Goal: Communication & Community: Connect with others

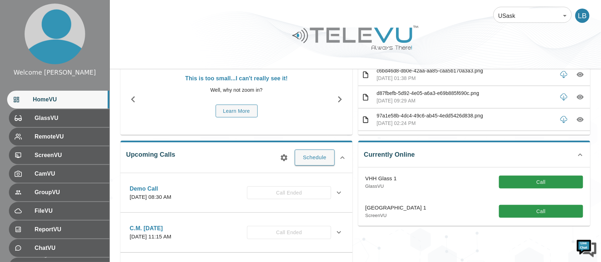
scroll to position [47, 0]
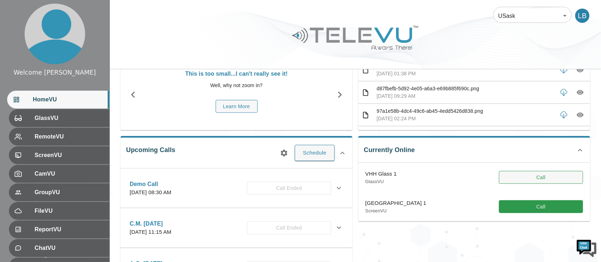
click at [514, 182] on button "Call" at bounding box center [541, 177] width 84 height 13
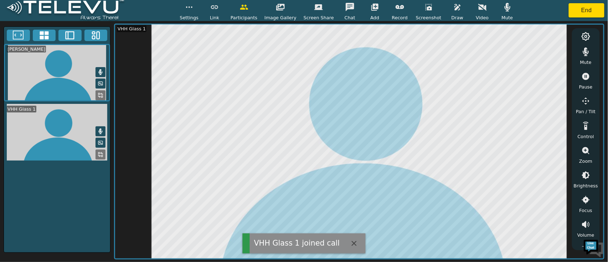
click at [503, 8] on icon "button" at bounding box center [507, 7] width 9 height 9
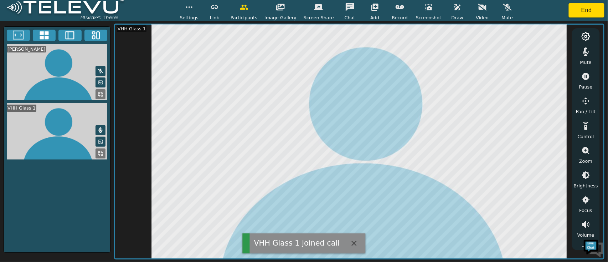
click at [582, 53] on icon "button" at bounding box center [586, 51] width 9 height 9
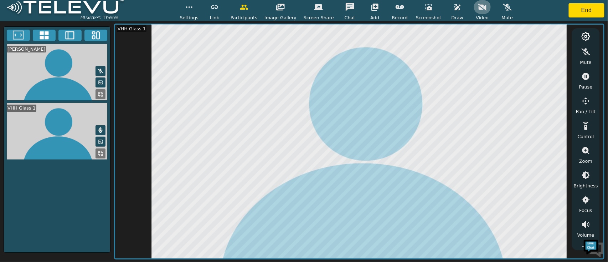
click at [478, 11] on icon "button" at bounding box center [482, 7] width 9 height 9
click at [478, 9] on icon "button" at bounding box center [482, 7] width 9 height 9
click at [589, 153] on icon "button" at bounding box center [586, 150] width 7 height 7
click at [585, 175] on icon "button" at bounding box center [586, 175] width 9 height 9
click at [586, 169] on button "button" at bounding box center [586, 175] width 18 height 14
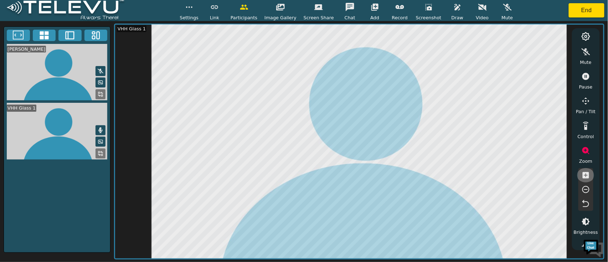
click at [589, 175] on icon "button" at bounding box center [586, 175] width 6 height 6
click at [584, 178] on icon "button" at bounding box center [586, 175] width 6 height 6
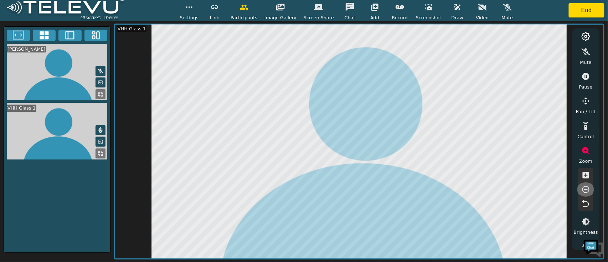
click at [589, 186] on icon "button" at bounding box center [586, 189] width 9 height 9
click at [453, 9] on icon "button" at bounding box center [457, 7] width 9 height 9
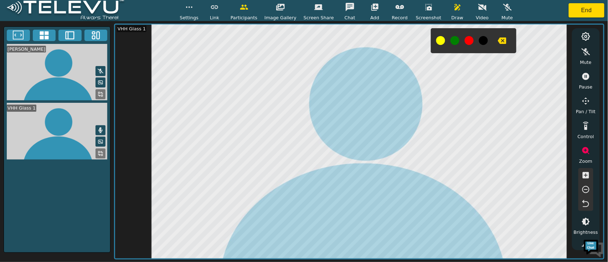
click at [491, 48] on div at bounding box center [474, 40] width 86 height 25
click at [498, 42] on icon "button" at bounding box center [502, 40] width 9 height 6
click at [498, 43] on icon "button" at bounding box center [502, 40] width 9 height 6
click at [585, 79] on icon "button" at bounding box center [586, 76] width 7 height 7
drag, startPoint x: 484, startPoint y: 44, endPoint x: 480, endPoint y: 45, distance: 4.7
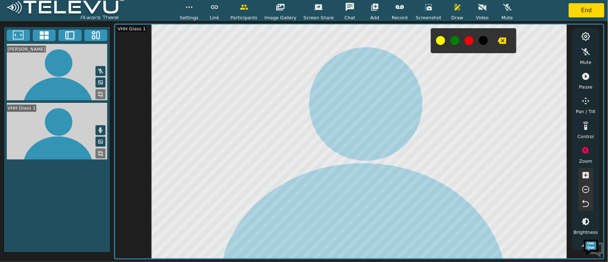
click at [480, 44] on div at bounding box center [474, 40] width 86 height 25
drag, startPoint x: 500, startPoint y: 43, endPoint x: 493, endPoint y: 44, distance: 7.2
click at [493, 44] on button "button" at bounding box center [502, 41] width 18 height 14
click at [499, 43] on button "button" at bounding box center [502, 41] width 18 height 14
click at [585, 80] on icon "button" at bounding box center [586, 76] width 7 height 7
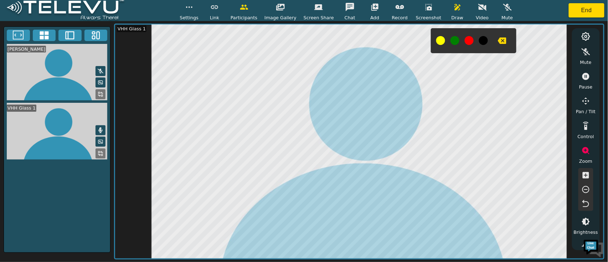
click at [582, 204] on icon "button" at bounding box center [586, 203] width 9 height 9
click at [449, 10] on button "button" at bounding box center [458, 7] width 18 height 14
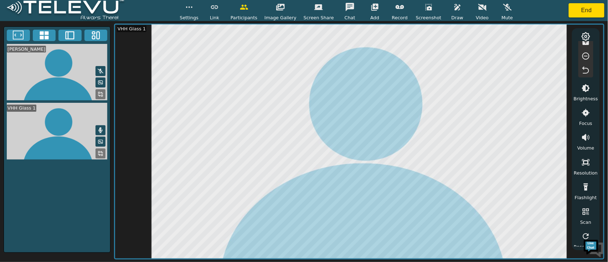
scroll to position [137, 0]
click at [583, 186] on icon "button" at bounding box center [586, 183] width 9 height 9
click at [586, 183] on icon "button" at bounding box center [585, 183] width 7 height 7
click at [585, 180] on icon "button" at bounding box center [586, 183] width 9 height 9
click at [589, 182] on icon "button" at bounding box center [586, 183] width 9 height 9
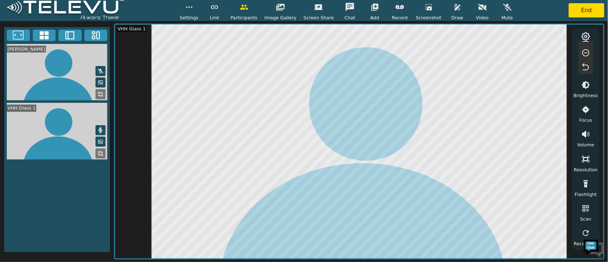
click at [583, 185] on icon "button" at bounding box center [586, 183] width 9 height 9
click at [588, 156] on icon "button" at bounding box center [586, 159] width 9 height 9
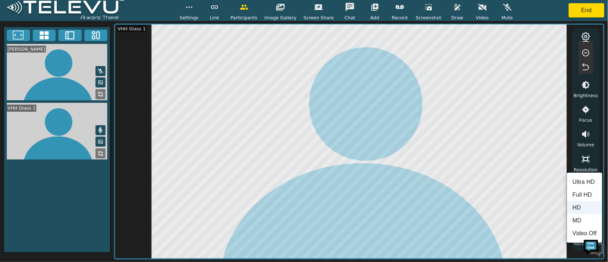
click at [590, 156] on div at bounding box center [304, 131] width 608 height 262
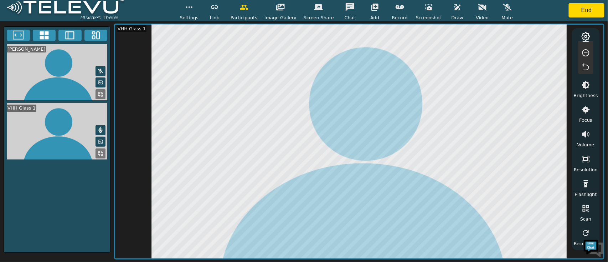
click at [590, 157] on icon "button" at bounding box center [585, 159] width 7 height 6
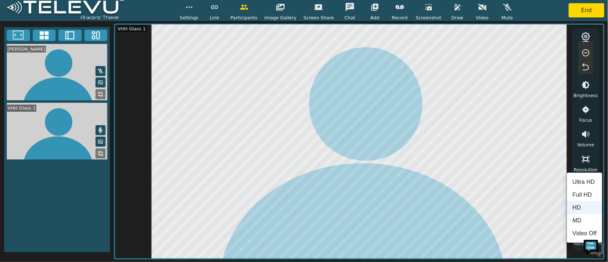
click at [593, 179] on li "Ultra HD" at bounding box center [584, 181] width 35 height 13
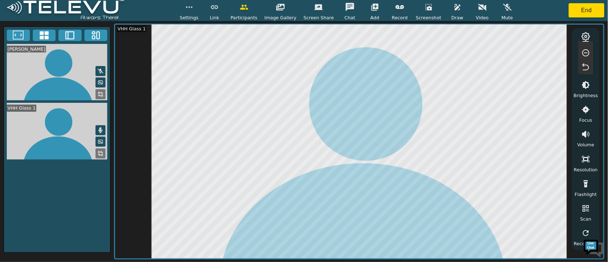
click at [593, 162] on button "button" at bounding box center [586, 159] width 18 height 14
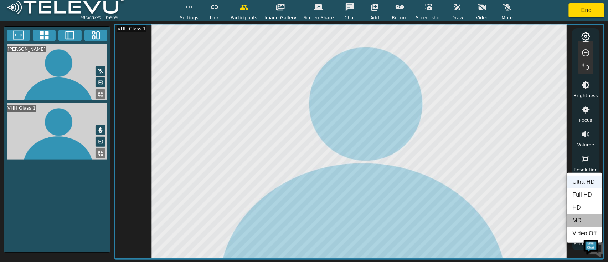
click at [575, 215] on li "MD" at bounding box center [584, 220] width 35 height 13
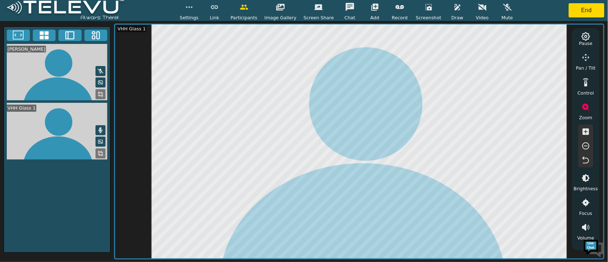
scroll to position [41, 0]
click at [585, 137] on icon "button" at bounding box center [586, 133] width 6 height 6
click at [586, 145] on icon "button" at bounding box center [586, 148] width 9 height 9
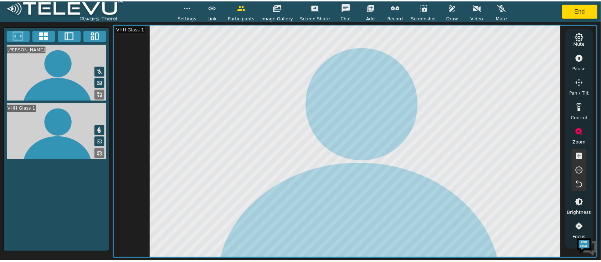
scroll to position [0, 0]
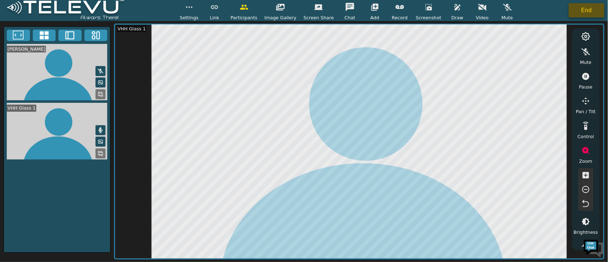
click at [588, 13] on button "End" at bounding box center [587, 10] width 36 height 14
